Goal: Complete Application Form: Complete application form

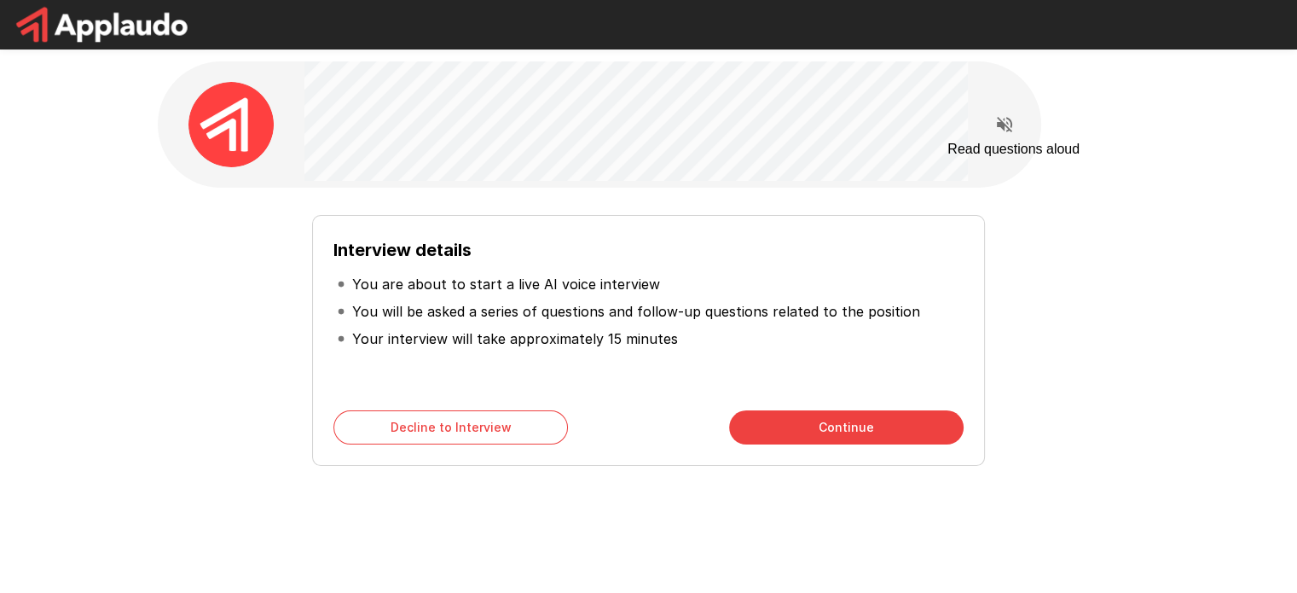
click at [1006, 125] on icon "Read questions aloud" at bounding box center [1004, 124] width 15 height 15
click at [854, 431] on button "Continue" at bounding box center [846, 427] width 235 height 34
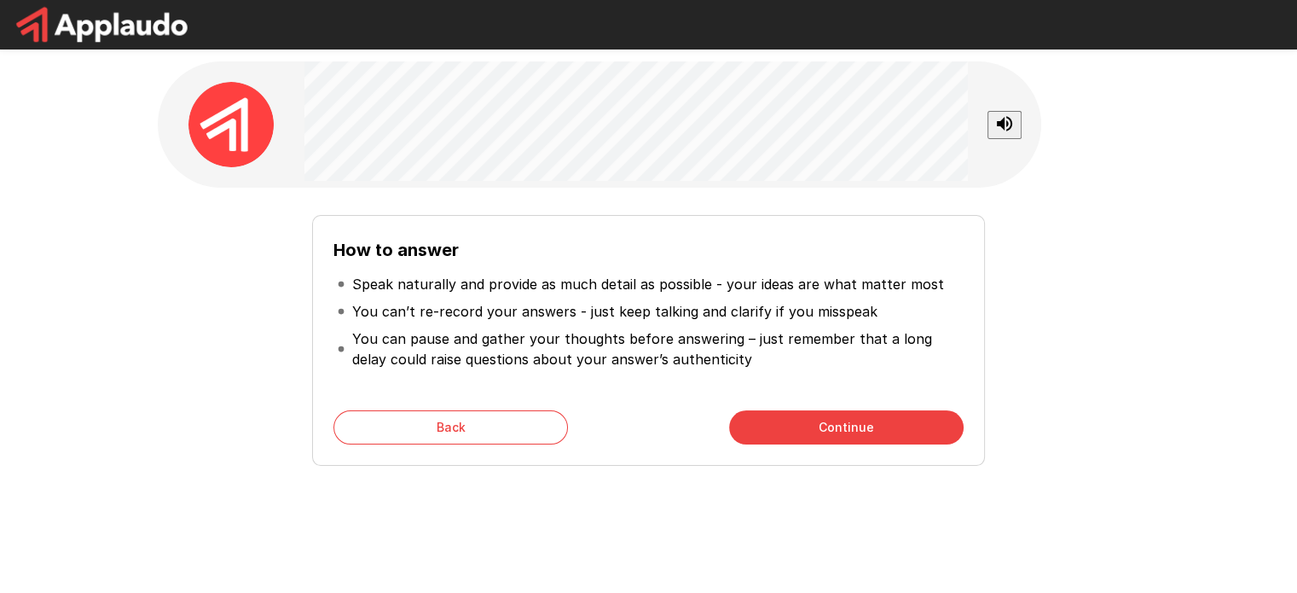
click at [187, 281] on div "How to answer Speak naturally and provide as much detail as possible - your ide…" at bounding box center [649, 333] width 969 height 264
click at [838, 434] on button "Continue" at bounding box center [846, 427] width 235 height 34
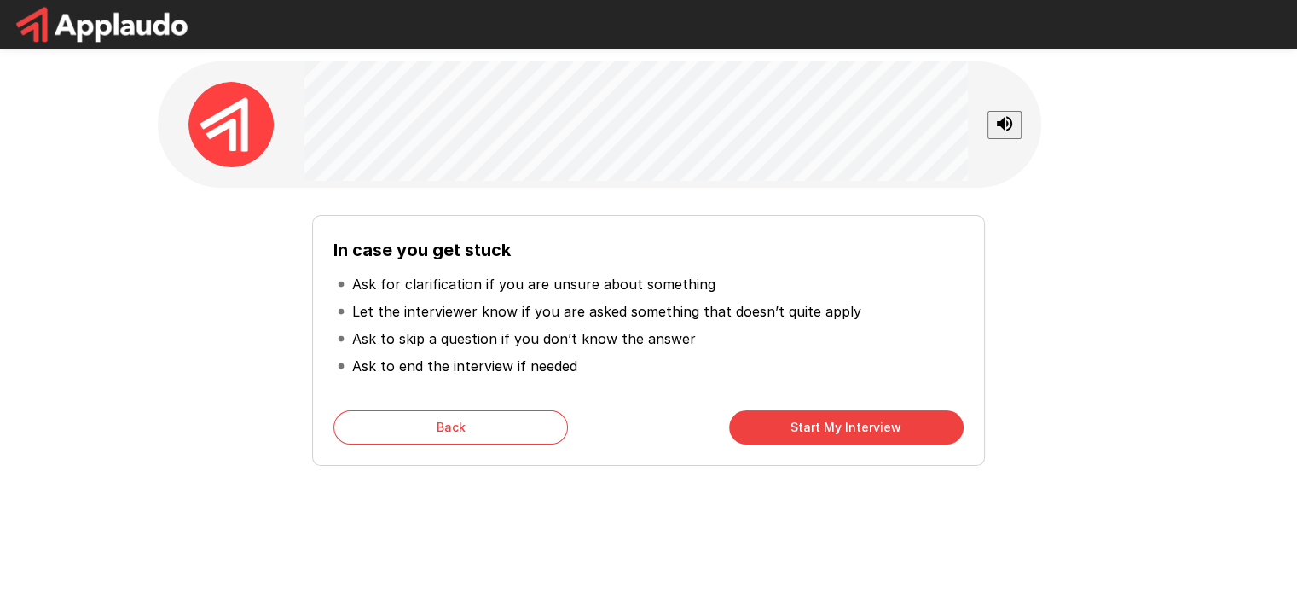
click at [787, 423] on button "Start My Interview" at bounding box center [846, 427] width 235 height 34
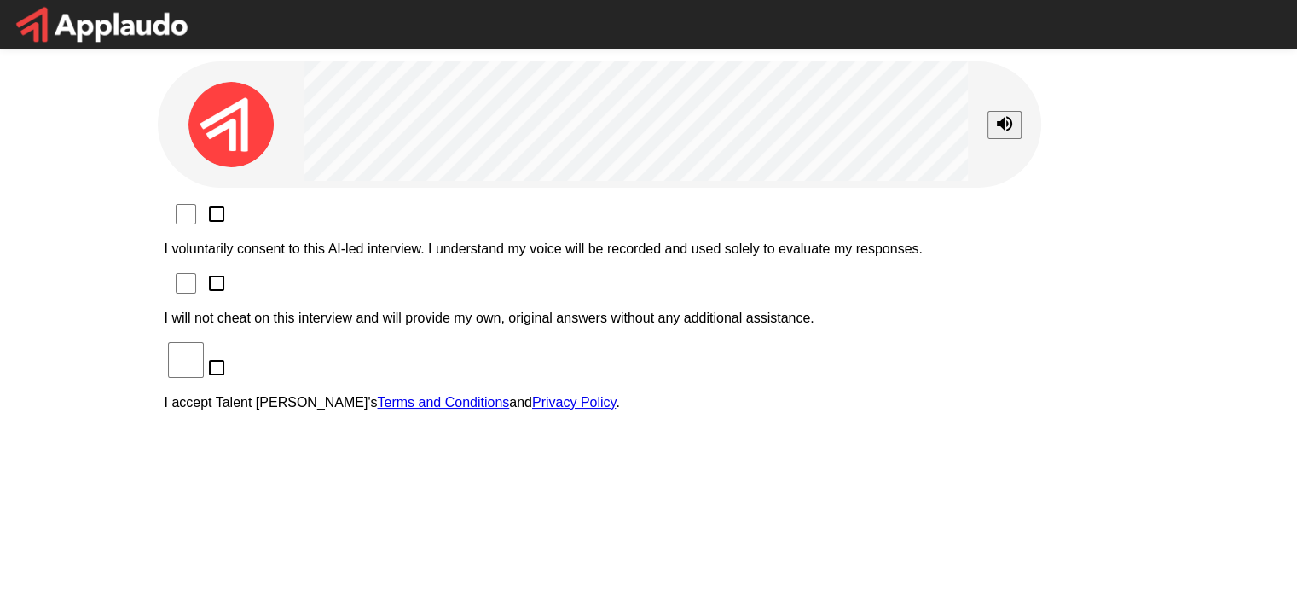
click at [310, 241] on p "I voluntarily consent to this AI-led interview. I understand my voice will be r…" at bounding box center [649, 248] width 969 height 15
click at [293, 238] on div "I voluntarily consent to this AI-led interview. I understand my voice will be r…" at bounding box center [649, 312] width 969 height 223
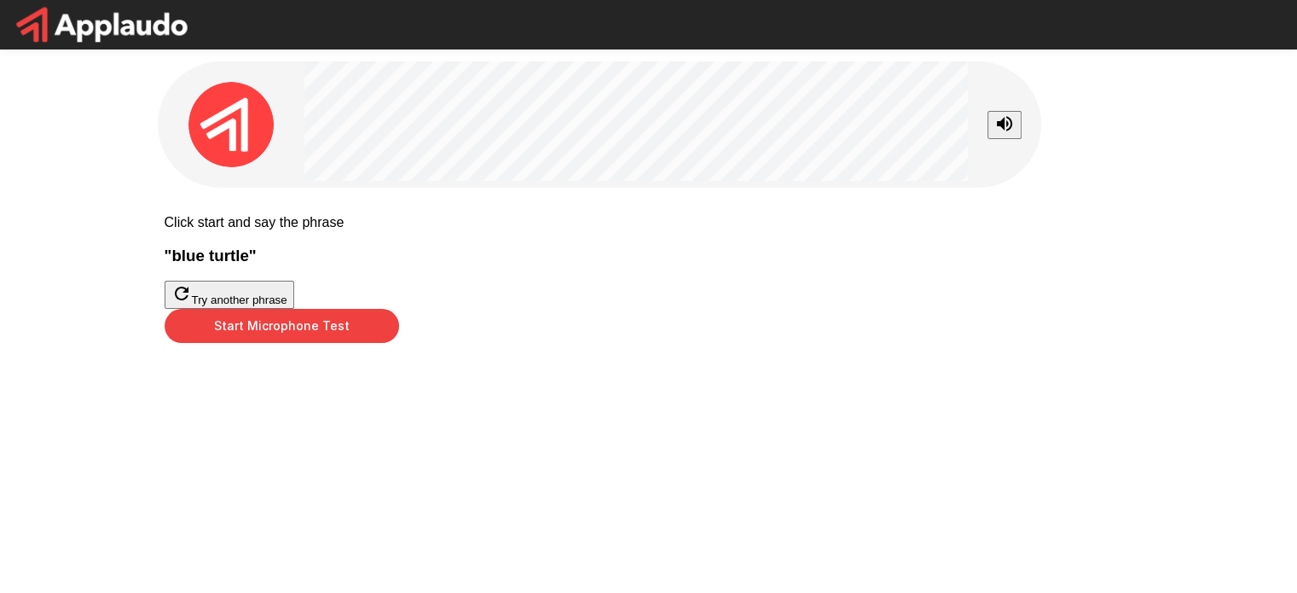
click at [192, 304] on icon "button" at bounding box center [181, 293] width 20 height 20
click at [689, 219] on p "Click start and say the phrase" at bounding box center [649, 222] width 969 height 15
click at [294, 309] on button "Try another phrase" at bounding box center [230, 295] width 130 height 28
click at [645, 309] on div at bounding box center [649, 309] width 969 height 0
click at [612, 217] on p "Click start and say the phrase" at bounding box center [649, 222] width 969 height 15
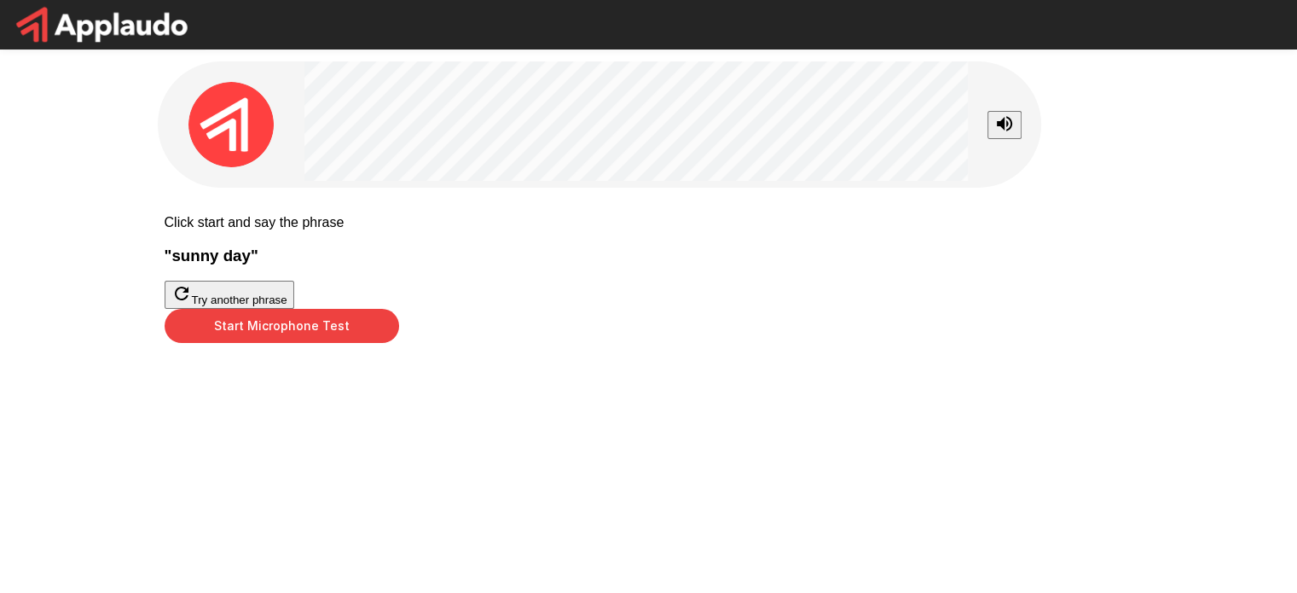
click at [624, 265] on h3 "" sunny day "" at bounding box center [649, 255] width 969 height 19
click at [661, 309] on div at bounding box center [649, 309] width 969 height 0
click at [399, 343] on button "Start Microphone Test" at bounding box center [282, 326] width 235 height 34
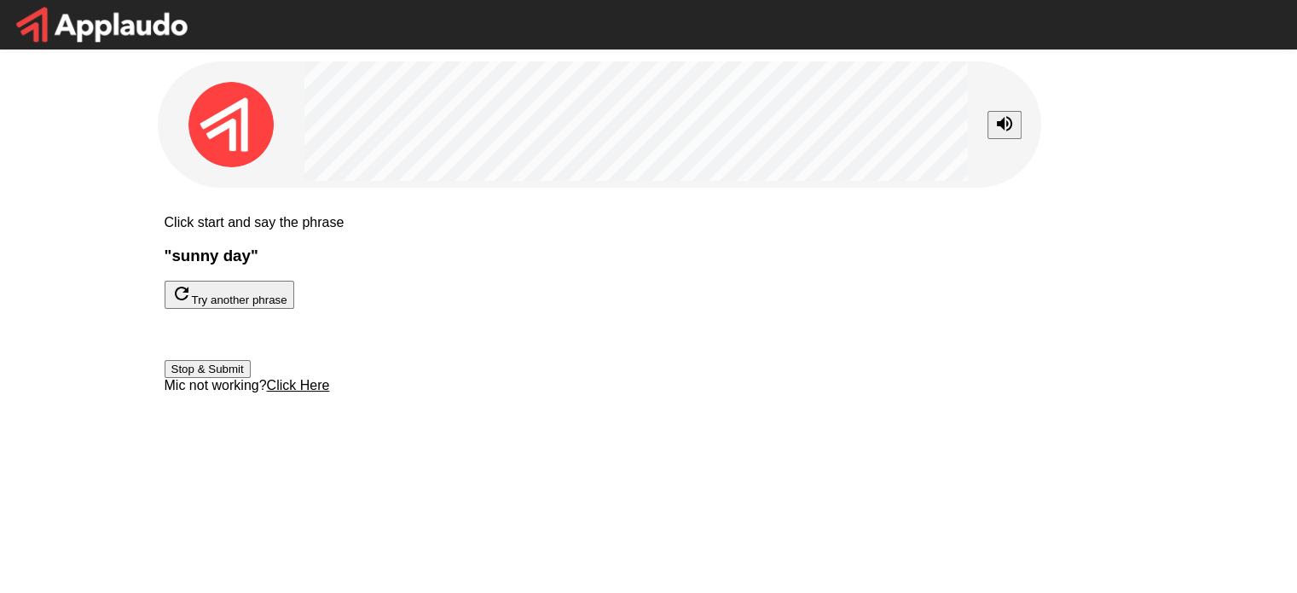
click at [251, 378] on button "Stop & Submit" at bounding box center [208, 369] width 86 height 18
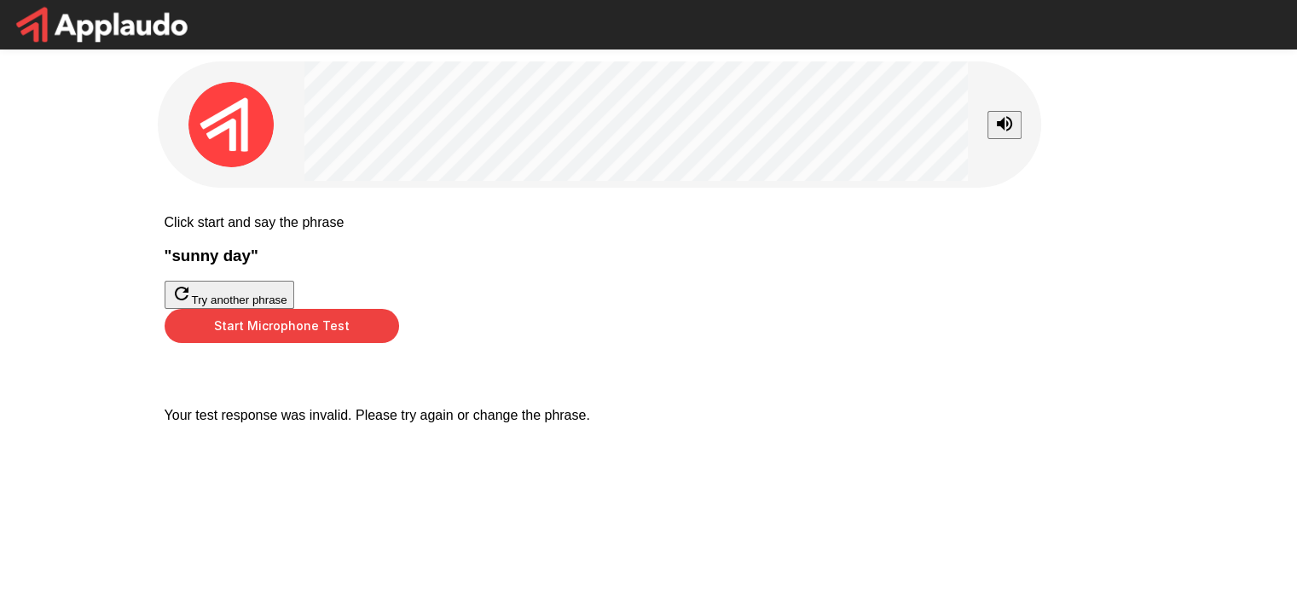
click at [399, 343] on button "Start Microphone Test" at bounding box center [282, 326] width 235 height 34
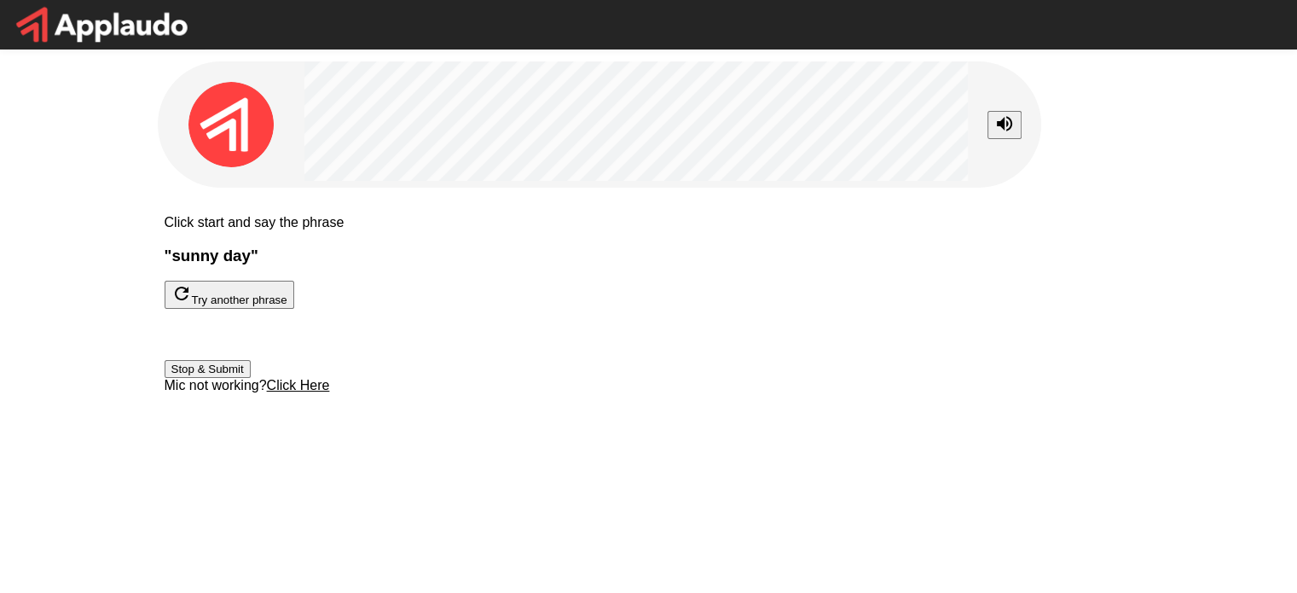
click at [251, 378] on button "Stop & Submit" at bounding box center [208, 369] width 86 height 18
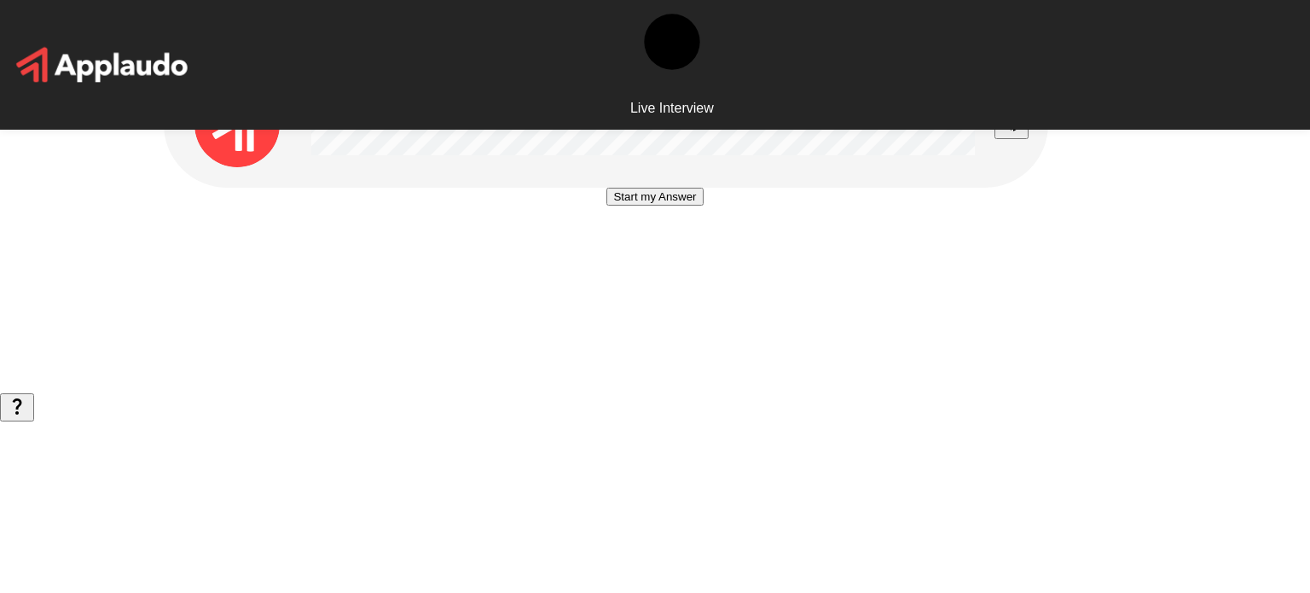
click at [639, 206] on button "Start my Answer" at bounding box center [654, 197] width 96 height 18
click at [639, 257] on button "Stop & Submit" at bounding box center [655, 248] width 86 height 18
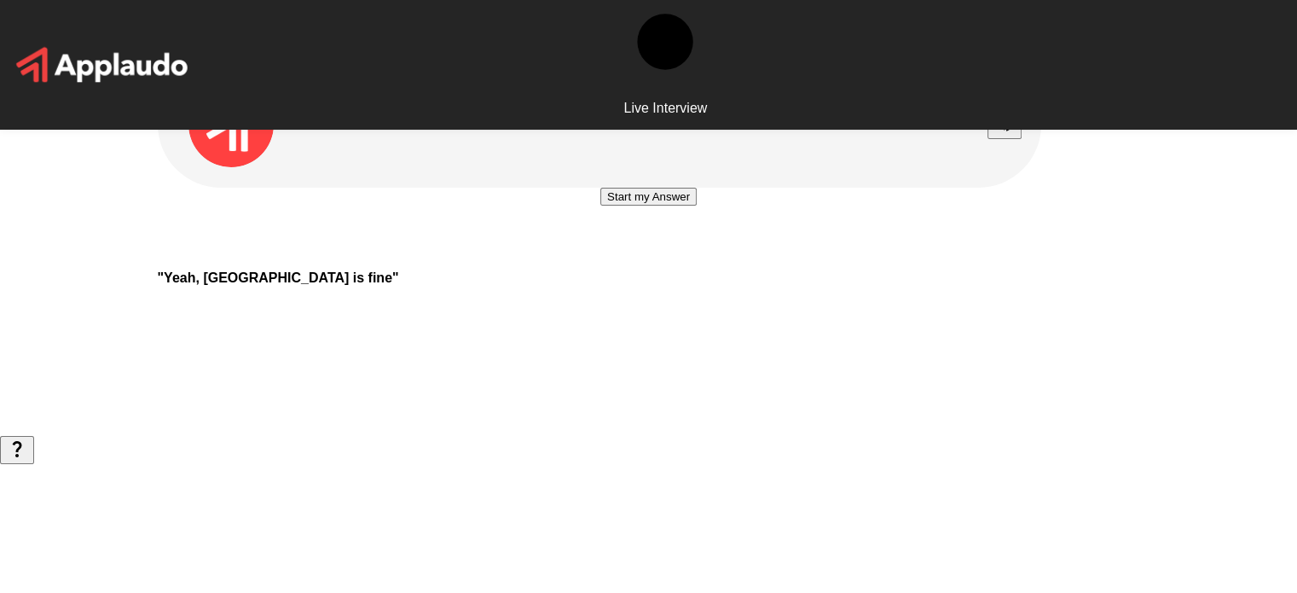
click at [258, 257] on div "Start my Answer" at bounding box center [649, 222] width 983 height 69
click at [697, 206] on button "Start my Answer" at bounding box center [648, 197] width 96 height 18
drag, startPoint x: 342, startPoint y: 371, endPoint x: 379, endPoint y: 384, distance: 38.8
click at [342, 257] on div "Stop & Submit" at bounding box center [649, 222] width 983 height 69
click at [682, 257] on button "Stop & Submit" at bounding box center [649, 248] width 86 height 18
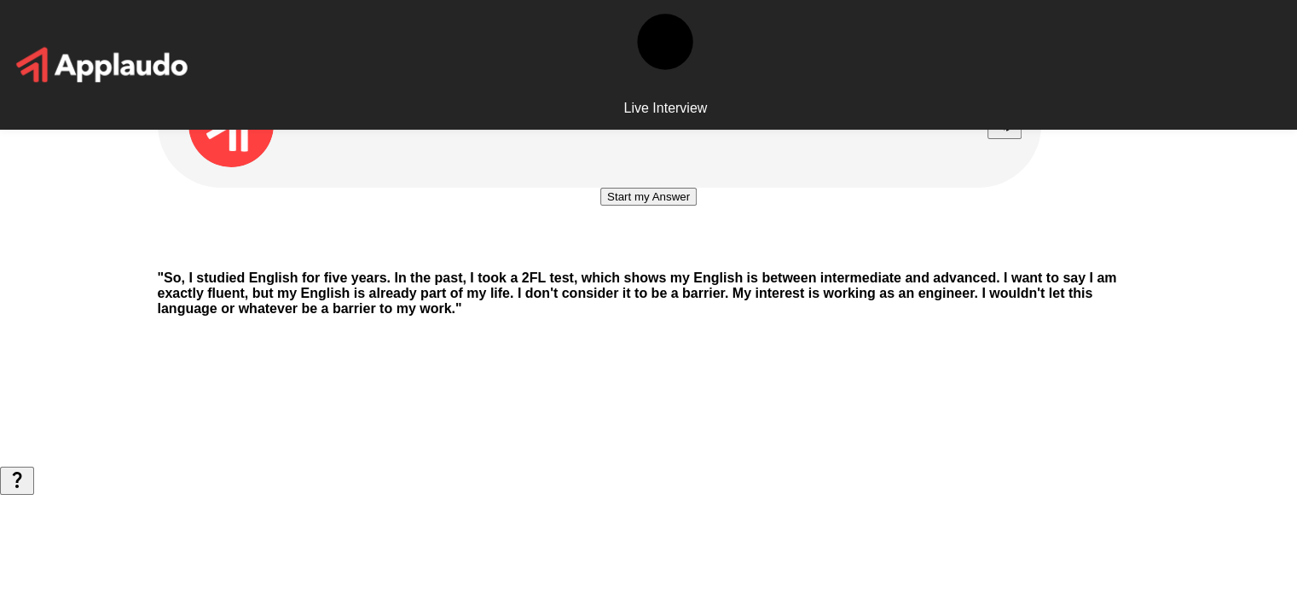
click at [697, 206] on button "Start my Answer" at bounding box center [648, 197] width 96 height 18
click at [692, 257] on button "Stop & Submit" at bounding box center [649, 248] width 86 height 18
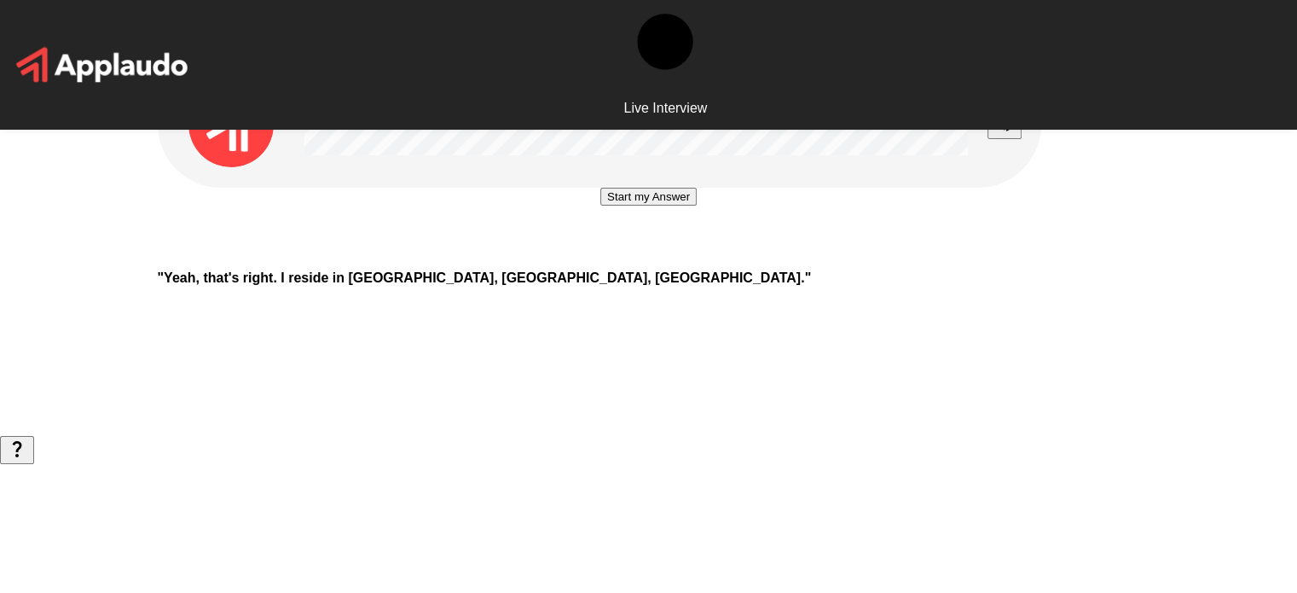
click at [689, 285] on b "" Yeah, that's right. I reside in [GEOGRAPHIC_DATA], [GEOGRAPHIC_DATA], [GEOGRA…" at bounding box center [485, 277] width 654 height 14
click at [697, 206] on button "Start my Answer" at bounding box center [648, 197] width 96 height 18
drag, startPoint x: 290, startPoint y: 361, endPoint x: 562, endPoint y: 371, distance: 272.3
click at [290, 257] on div "Stop & Submit" at bounding box center [649, 222] width 983 height 69
click at [634, 257] on button "Stop & Submit" at bounding box center [649, 248] width 86 height 18
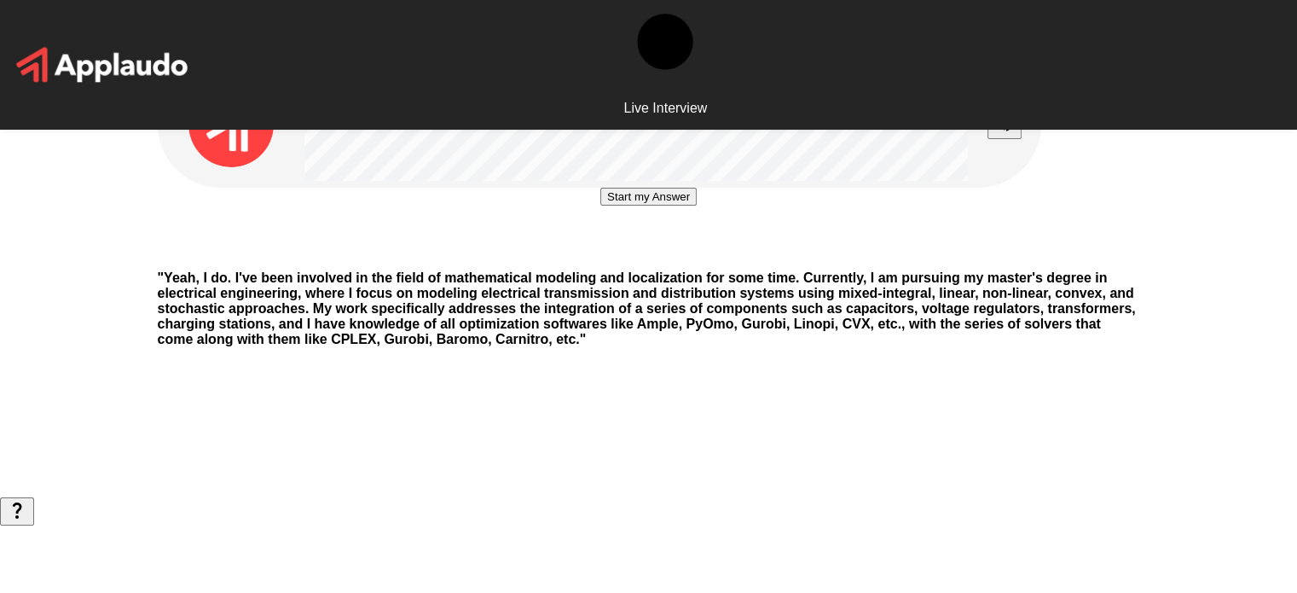
click at [183, 257] on div "Start my Answer" at bounding box center [649, 222] width 983 height 69
click at [646, 206] on button "Start my Answer" at bounding box center [648, 197] width 96 height 18
click at [218, 257] on div "Stop & Submit" at bounding box center [649, 222] width 983 height 69
click at [239, 257] on div "Stop & Submit" at bounding box center [649, 222] width 983 height 69
click at [293, 221] on div "Stop & Submit " Yeah, I do. I've been involved in the field of mathematical mod…" at bounding box center [648, 248] width 1023 height 497
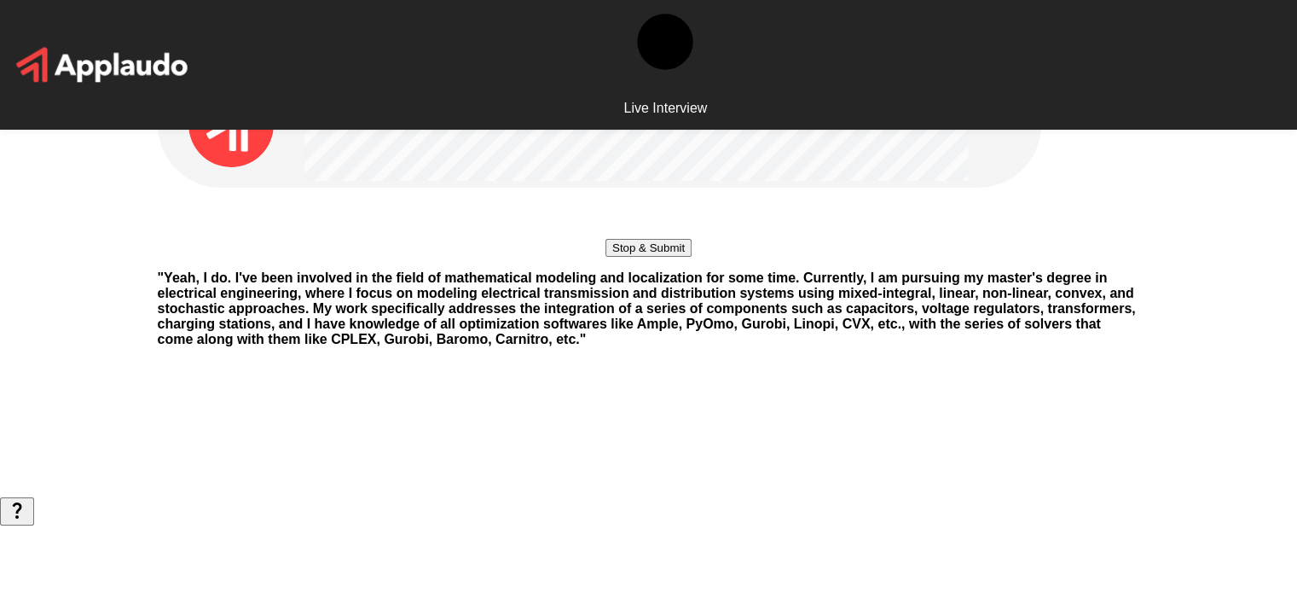
click at [657, 257] on button "Stop & Submit" at bounding box center [649, 248] width 86 height 18
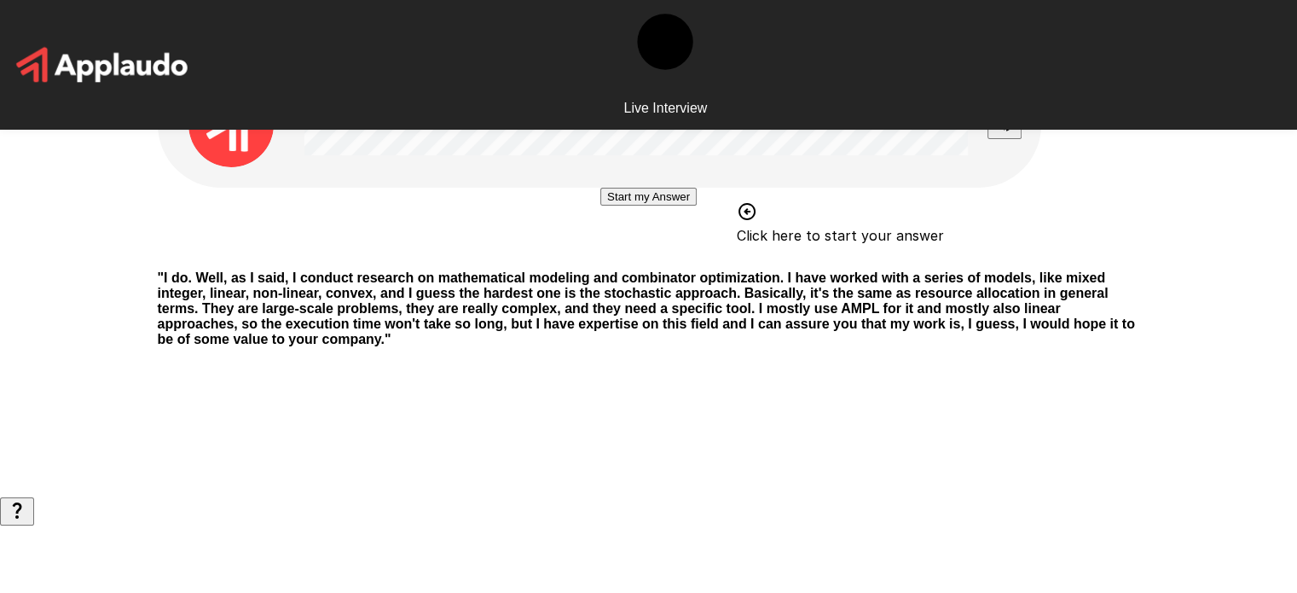
drag, startPoint x: 217, startPoint y: 291, endPoint x: 510, endPoint y: 337, distance: 296.1
click at [217, 257] on div "Start my Answer Click here to start your answer" at bounding box center [649, 222] width 983 height 69
click at [678, 206] on button "Start my Answer" at bounding box center [648, 197] width 96 height 18
click at [290, 257] on div "Stop & Submit" at bounding box center [649, 222] width 983 height 69
click at [617, 257] on button "Stop & Submit" at bounding box center [649, 248] width 86 height 18
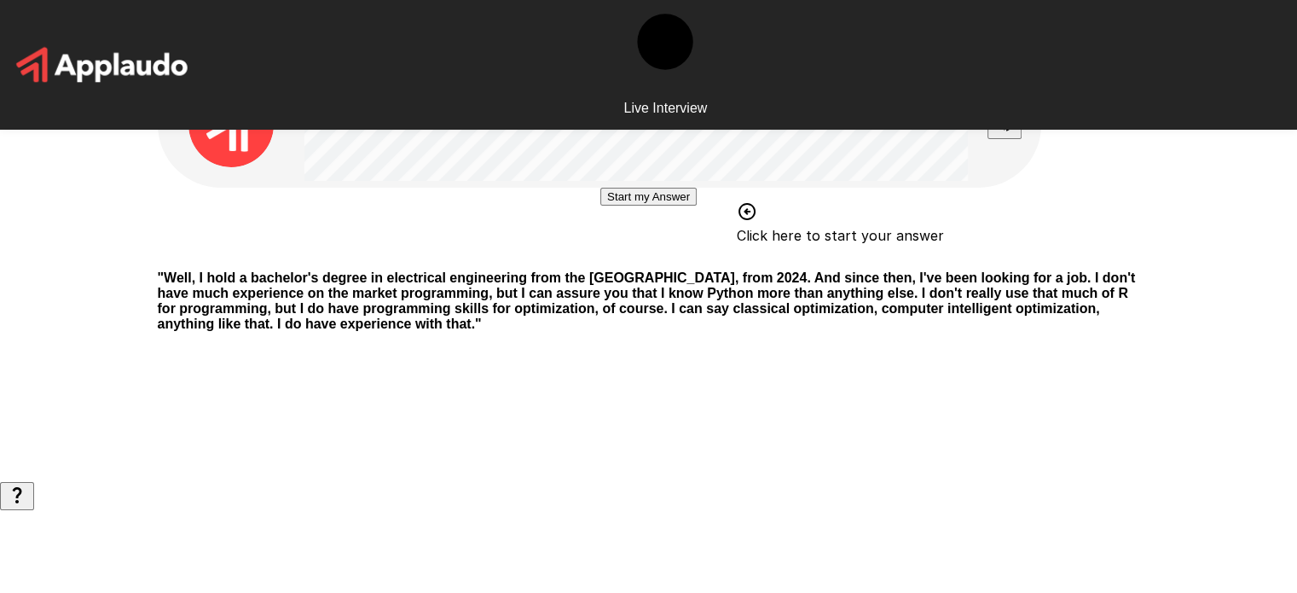
click at [696, 206] on button "Start my Answer" at bounding box center [648, 197] width 96 height 18
drag, startPoint x: 357, startPoint y: 245, endPoint x: 437, endPoint y: 270, distance: 83.1
click at [357, 245] on div "Stop & Submit" at bounding box center [649, 222] width 983 height 69
click at [614, 257] on div "Stop & Submit" at bounding box center [649, 248] width 86 height 18
click at [616, 257] on button "Stop & Submit" at bounding box center [649, 248] width 86 height 18
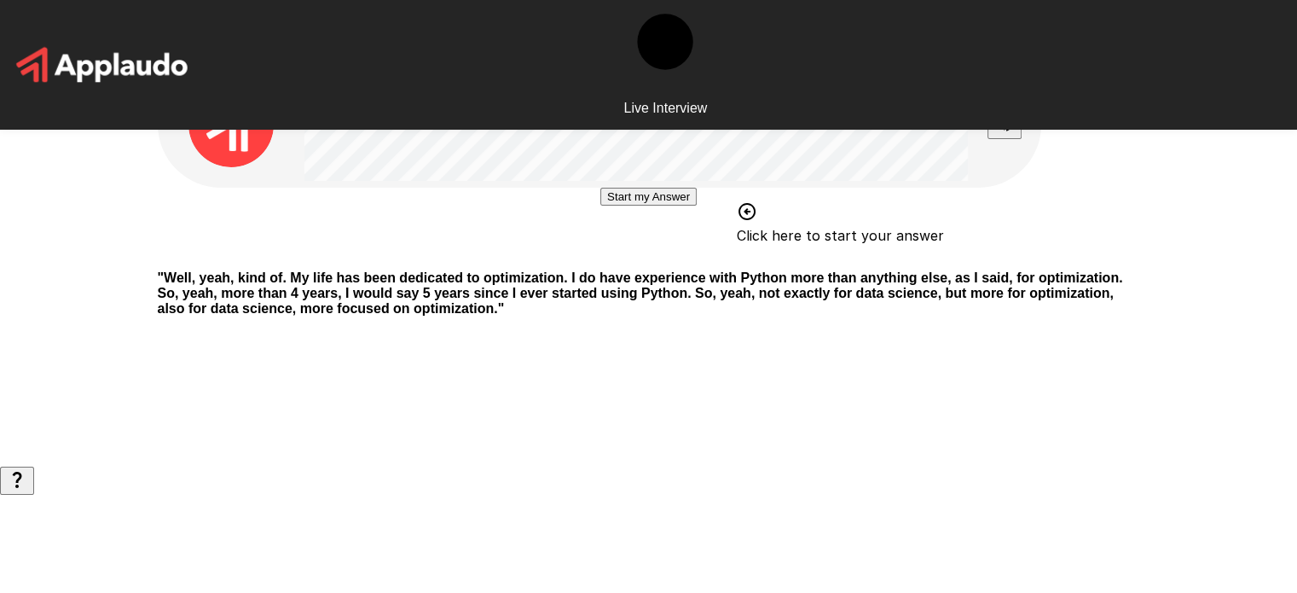
drag, startPoint x: 253, startPoint y: 397, endPoint x: 367, endPoint y: 395, distance: 113.4
click at [253, 257] on div "Start my Answer Click here to start your answer" at bounding box center [649, 222] width 983 height 69
drag, startPoint x: 669, startPoint y: 385, endPoint x: 768, endPoint y: 542, distance: 186.2
click at [669, 206] on button "Start my Answer" at bounding box center [648, 197] width 96 height 18
drag, startPoint x: 222, startPoint y: 335, endPoint x: 465, endPoint y: 370, distance: 245.6
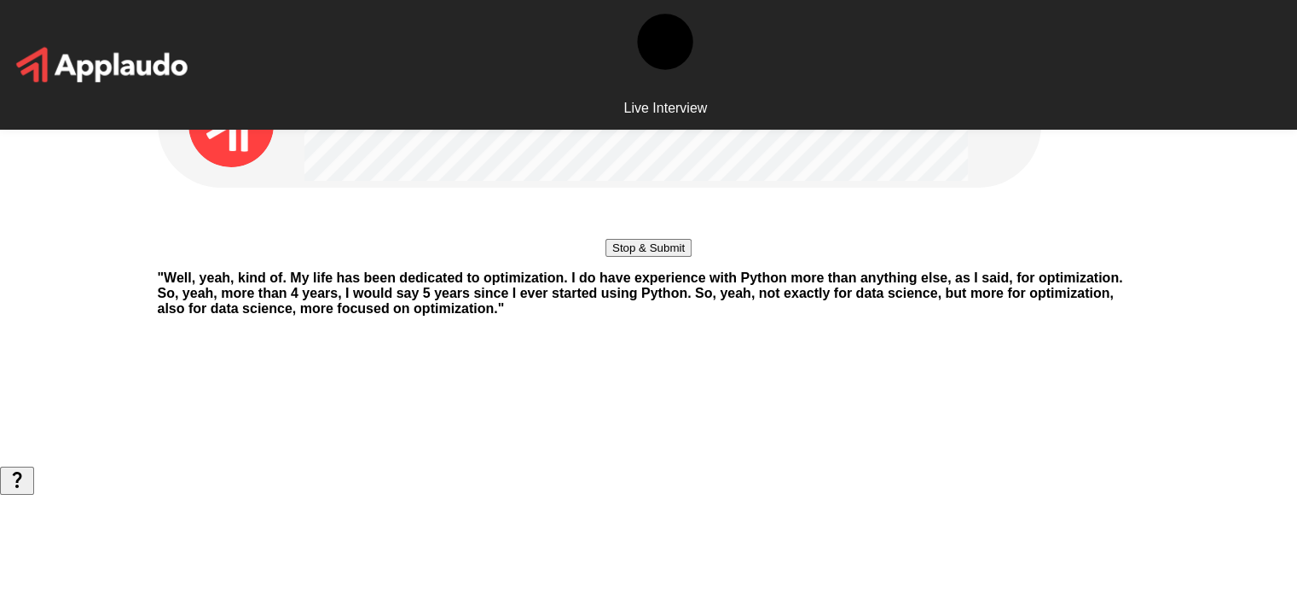
click at [222, 257] on div "Stop & Submit" at bounding box center [649, 222] width 983 height 69
click at [617, 257] on button "Stop & Submit" at bounding box center [649, 248] width 86 height 18
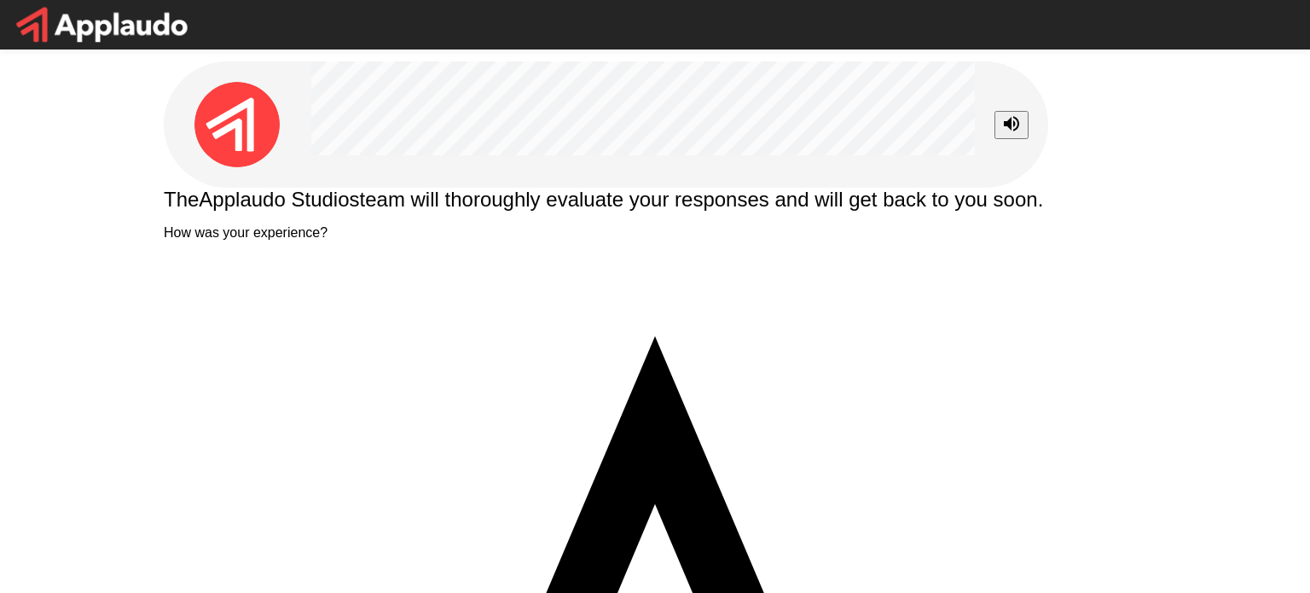
type textarea "*********"
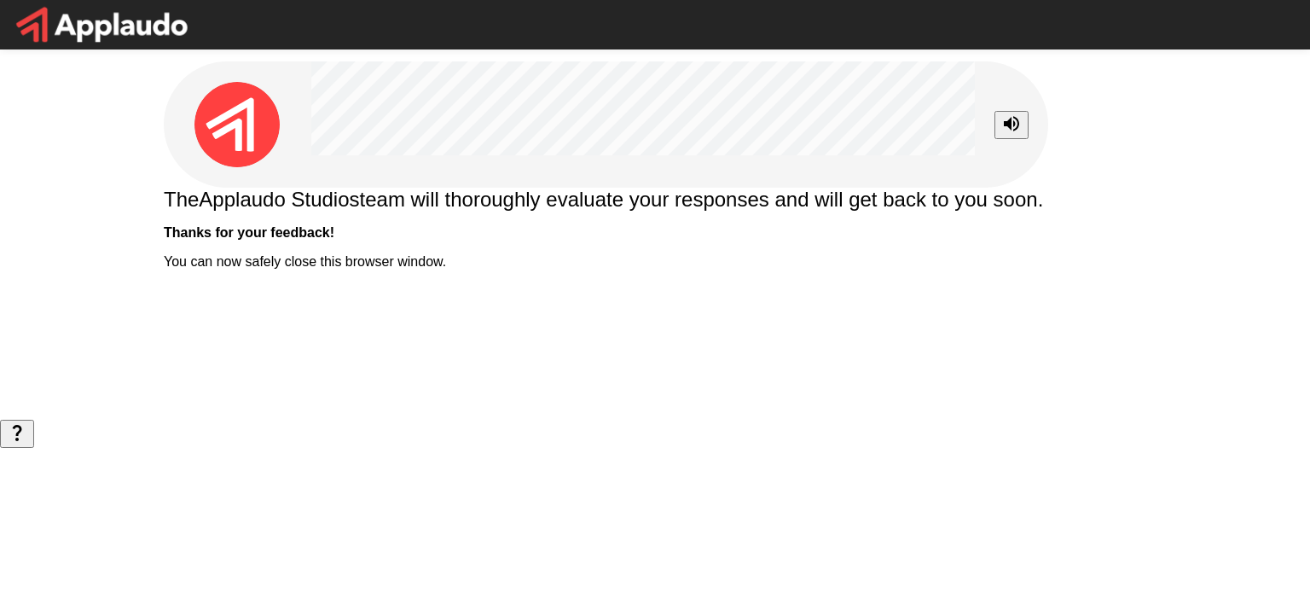
click at [371, 270] on div "The Applaudo Studios team will thoroughly evaluate your responses and will get …" at bounding box center [655, 229] width 983 height 82
